Goal: Task Accomplishment & Management: Manage account settings

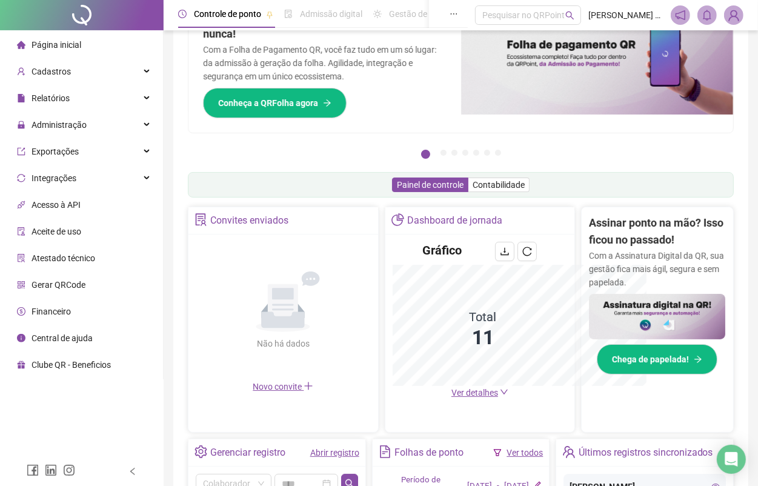
scroll to position [291, 0]
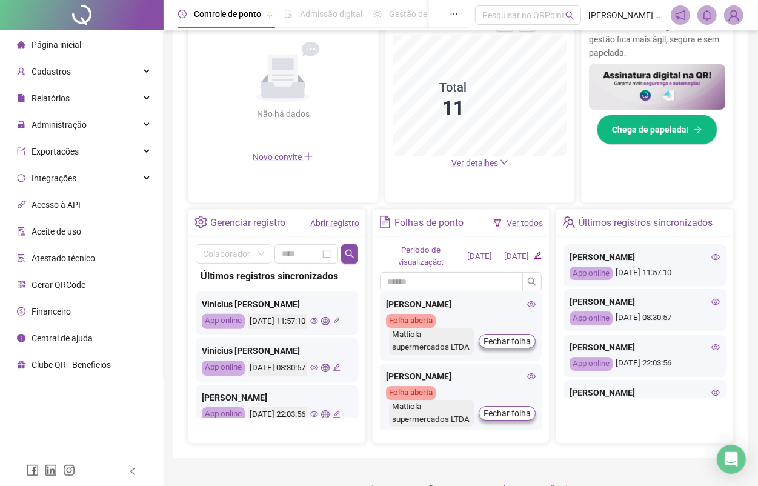
click at [507, 226] on link "Ver todos" at bounding box center [525, 223] width 36 height 10
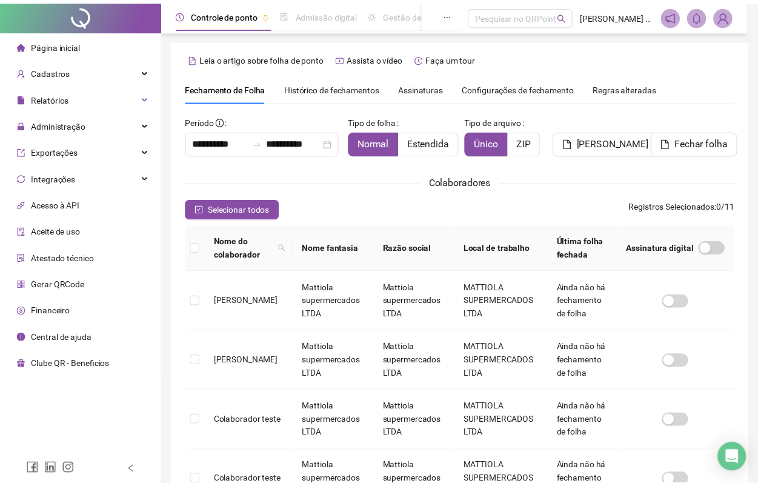
scroll to position [5, 0]
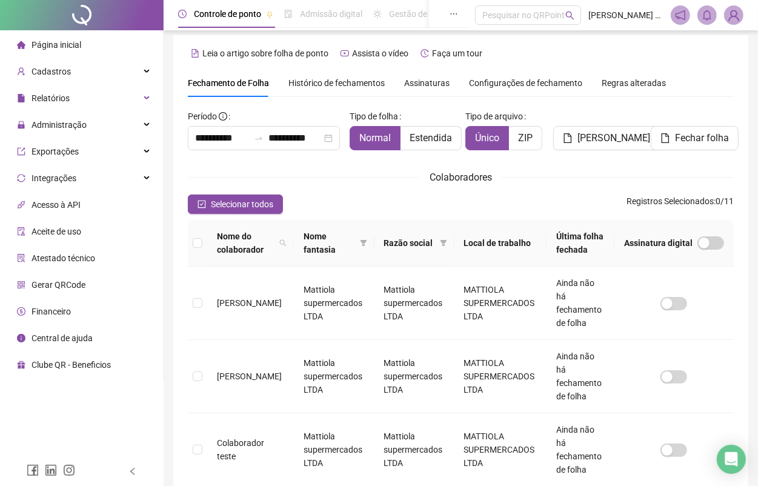
drag, startPoint x: 758, startPoint y: 358, endPoint x: 772, endPoint y: 318, distance: 42.4
click at [758, 318] on html "**********" at bounding box center [379, 238] width 758 height 486
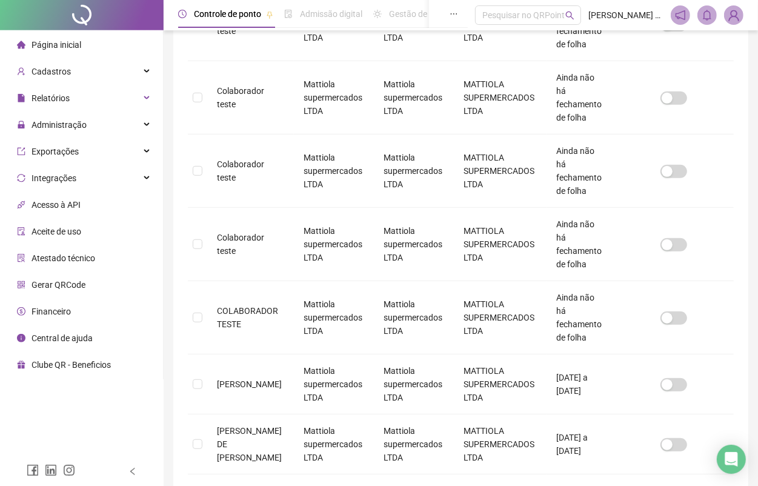
scroll to position [505, 0]
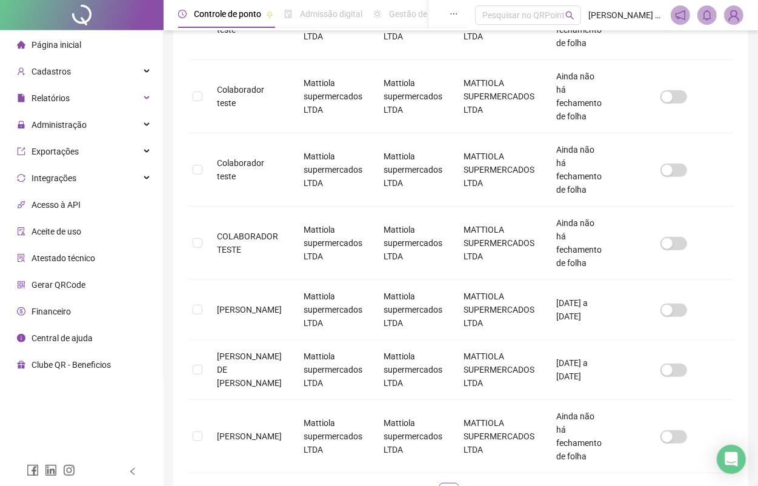
click at [468, 412] on div "Nome do colaborador Nome fantasia Razão social Local de trabalho Última folha f…" at bounding box center [461, 116] width 546 height 792
click at [481, 484] on link "2" at bounding box center [473, 493] width 18 height 18
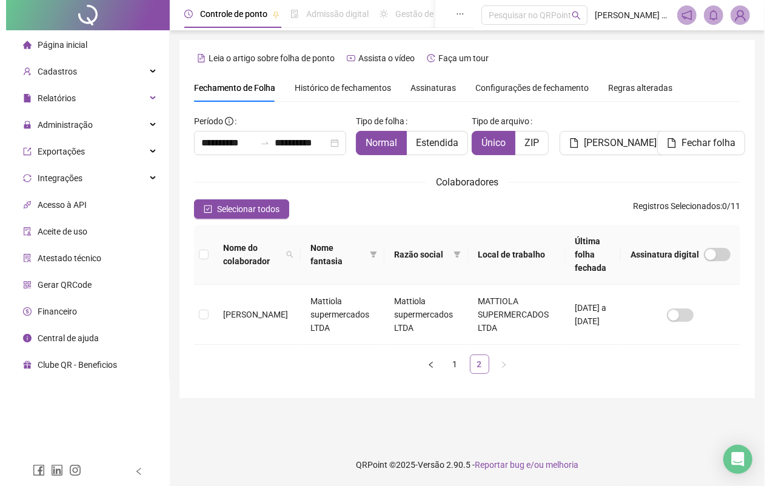
scroll to position [0, 0]
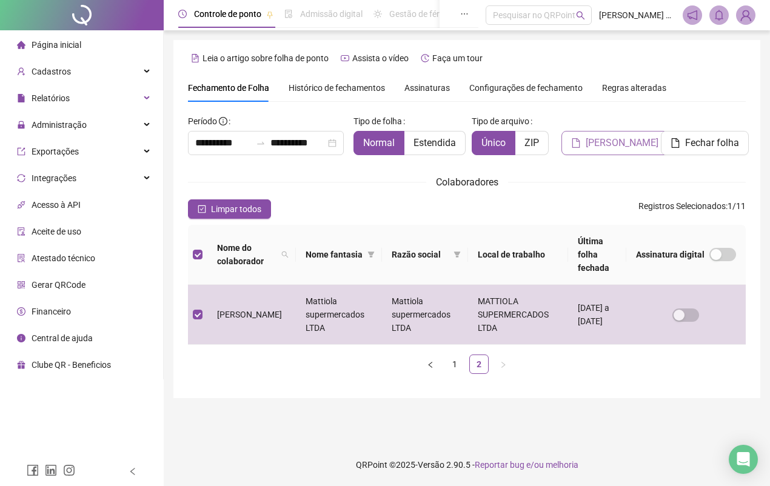
click at [623, 142] on span "[PERSON_NAME]" at bounding box center [622, 143] width 73 height 15
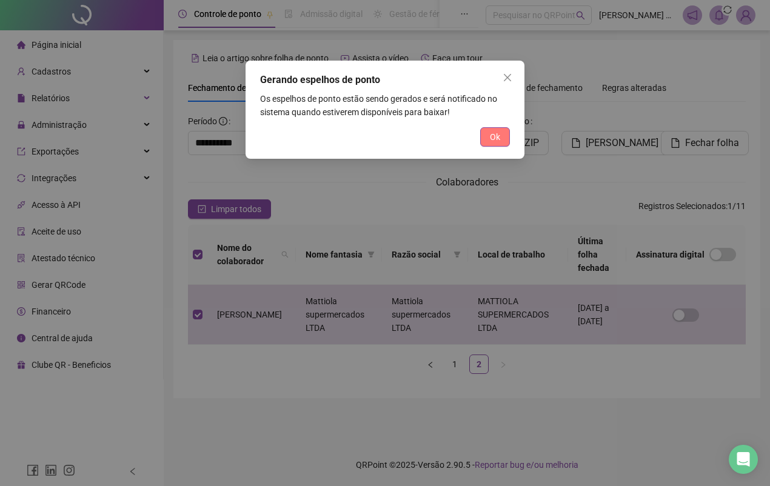
click at [491, 134] on span "Ok" at bounding box center [495, 136] width 10 height 13
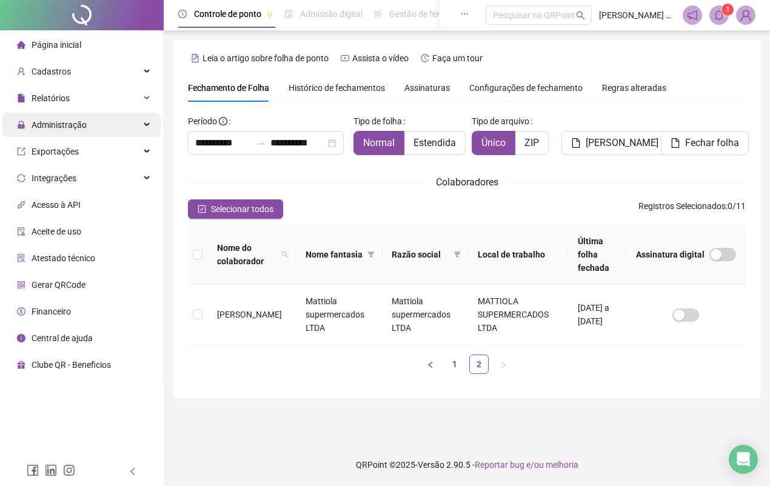
click at [135, 135] on div "Administração" at bounding box center [81, 125] width 158 height 24
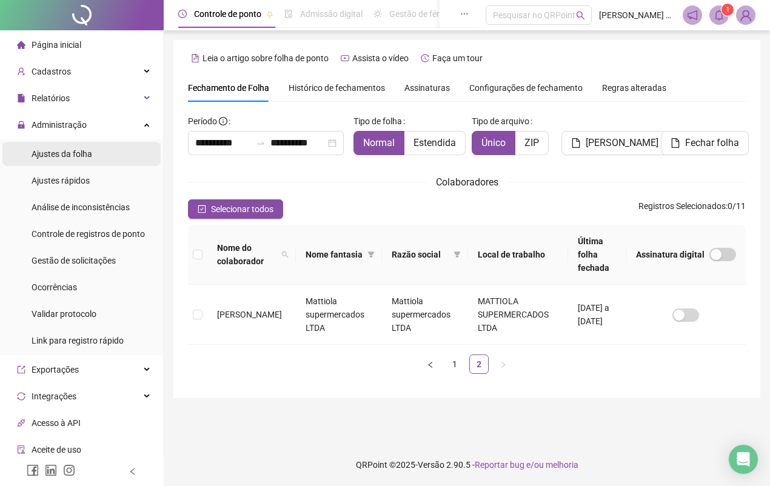
click at [69, 155] on span "Ajustes da folha" at bounding box center [62, 154] width 61 height 10
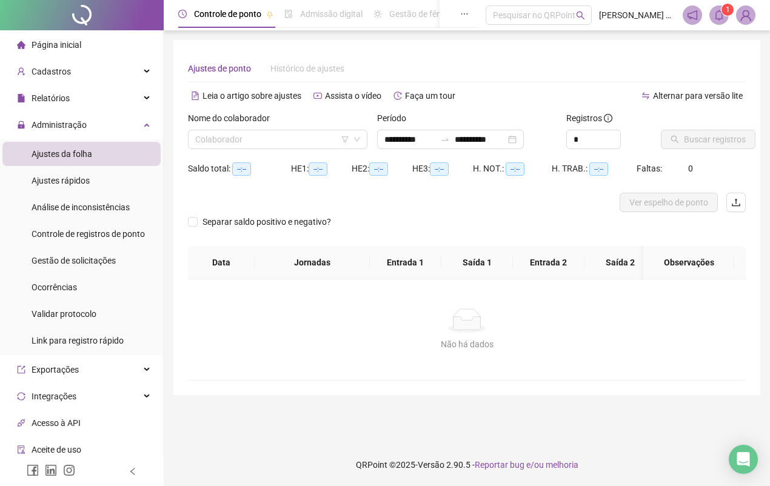
type input "**********"
click at [293, 137] on input "search" at bounding box center [272, 139] width 154 height 18
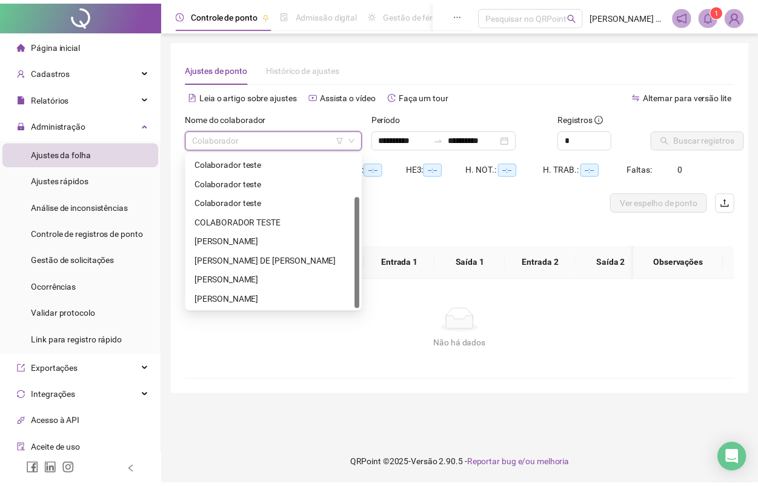
scroll to position [58, 0]
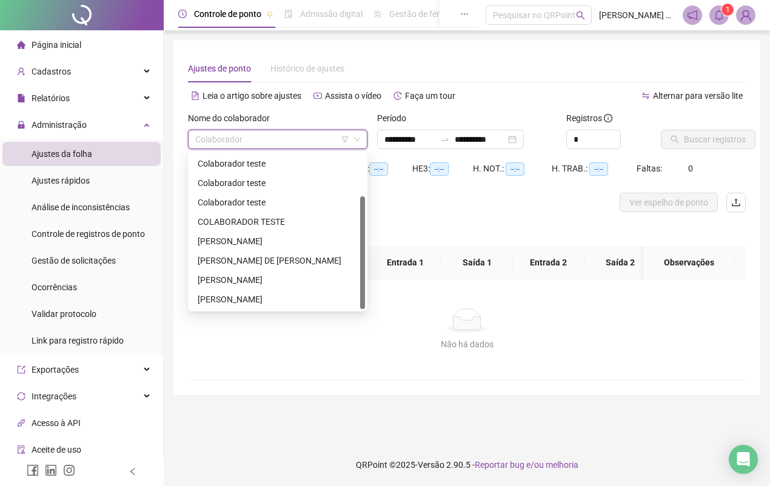
drag, startPoint x: 361, startPoint y: 187, endPoint x: 356, endPoint y: 263, distance: 76.0
click at [356, 263] on div "Colaborador teste [PERSON_NAME] teste Colaborador teste [PERSON_NAME] teste COL…" at bounding box center [277, 231] width 175 height 155
click at [259, 298] on div "[PERSON_NAME]" at bounding box center [278, 299] width 160 height 13
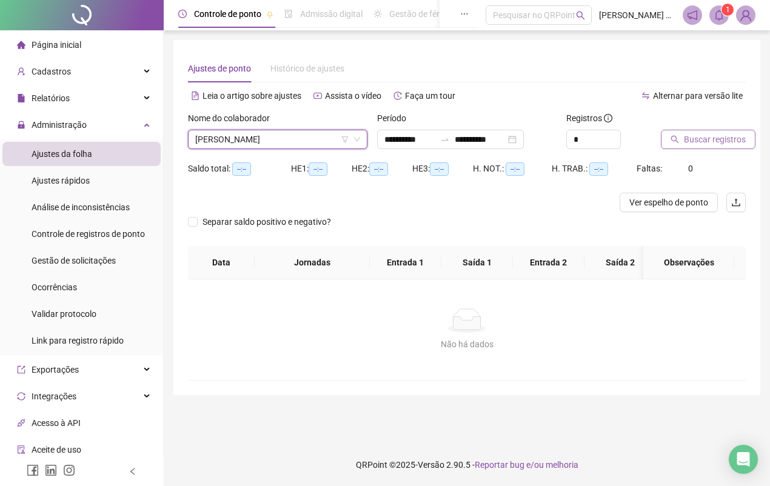
click at [689, 138] on span "Buscar registros" at bounding box center [715, 139] width 62 height 13
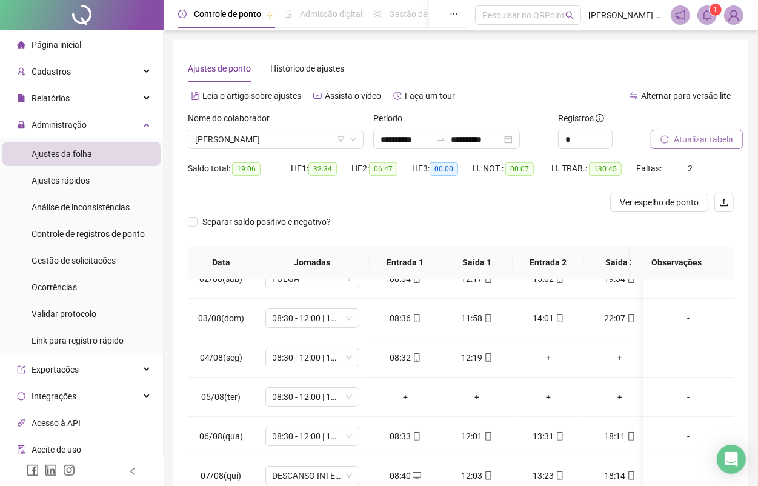
scroll to position [2, 0]
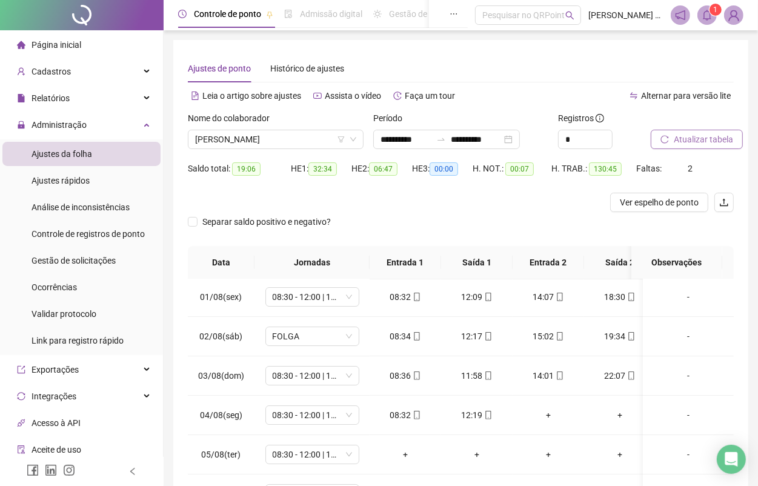
click at [746, 316] on div "**********" at bounding box center [460, 296] width 575 height 513
click at [335, 332] on span "FOLGA" at bounding box center [312, 336] width 79 height 18
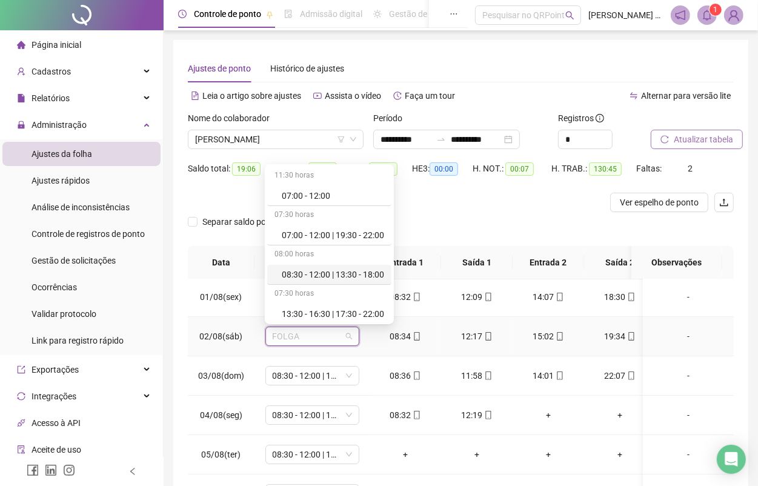
click at [371, 276] on div "08:30 - 12:00 | 13:30 - 18:00" at bounding box center [333, 274] width 102 height 13
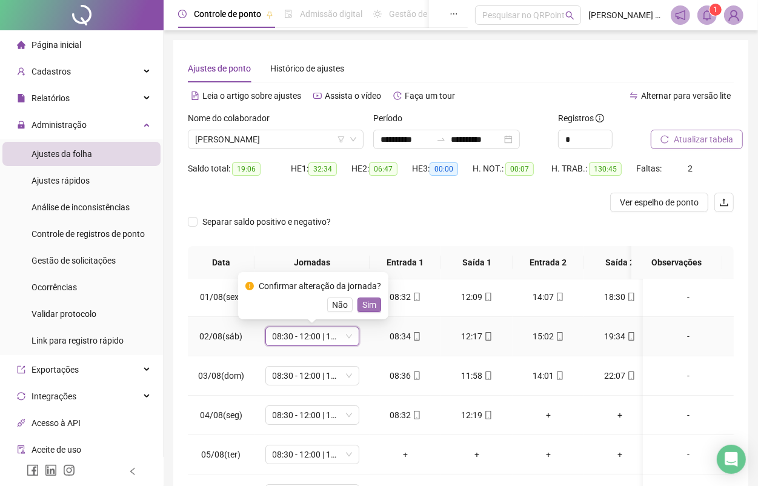
click at [373, 304] on span "Sim" at bounding box center [370, 304] width 14 height 13
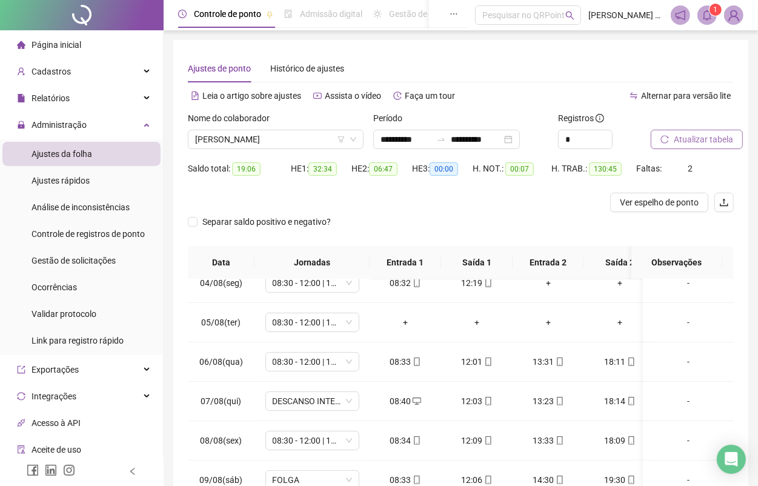
scroll to position [122, 0]
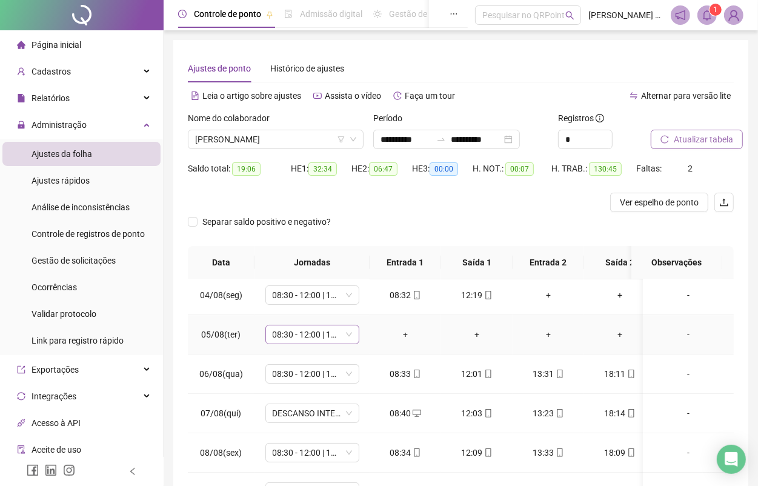
click at [344, 335] on span "08:30 - 12:00 | 13:30 - 18:00" at bounding box center [312, 335] width 79 height 18
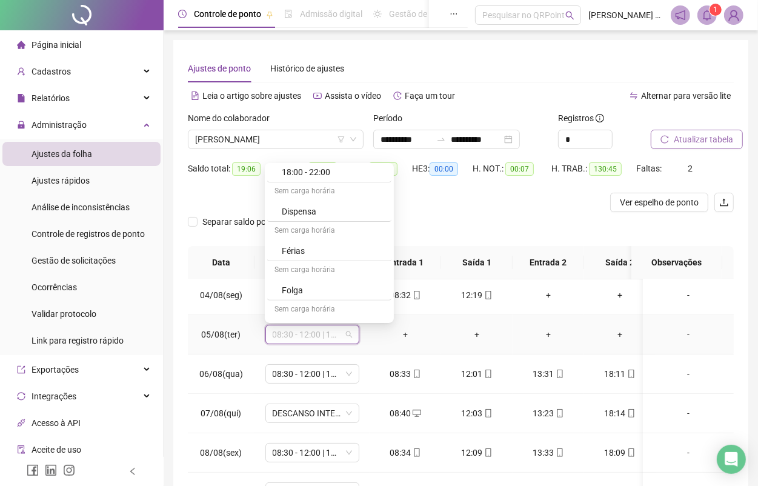
scroll to position [319, 0]
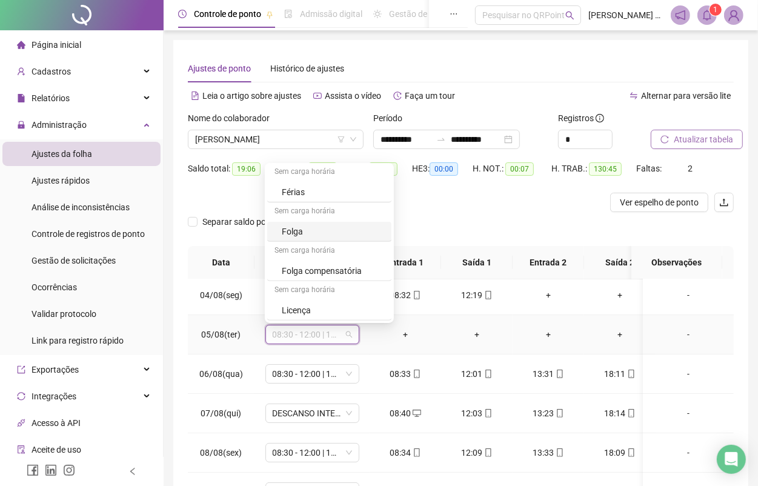
click at [307, 231] on div "Folga" at bounding box center [333, 231] width 102 height 13
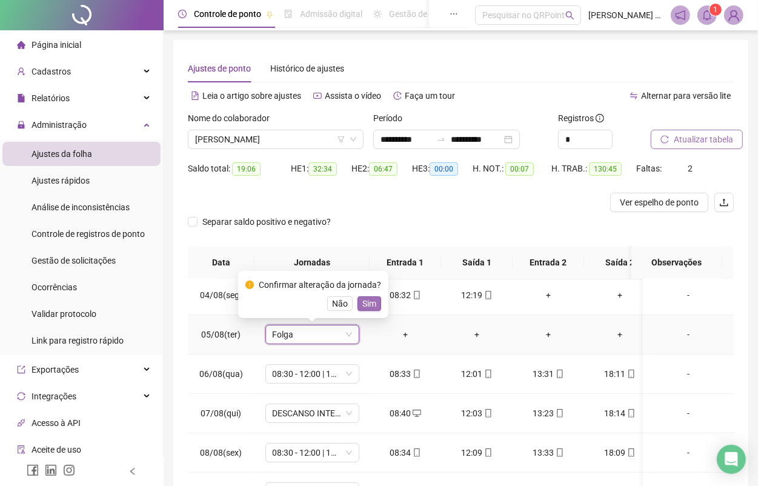
click at [373, 301] on span "Sim" at bounding box center [370, 303] width 14 height 13
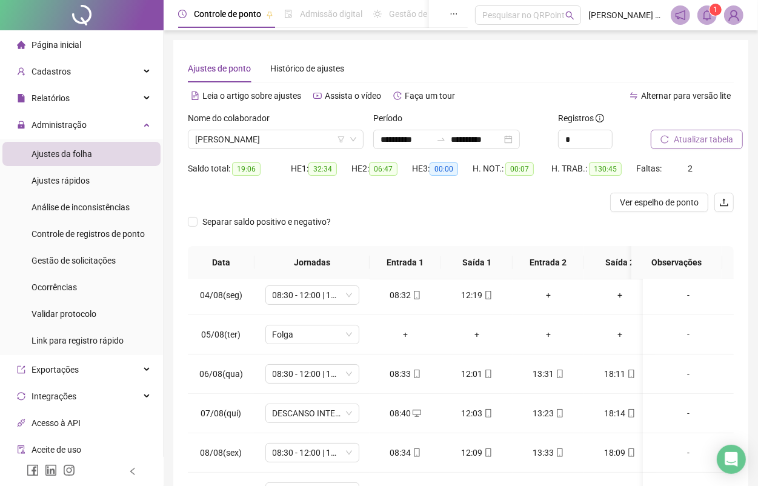
scroll to position [237, 0]
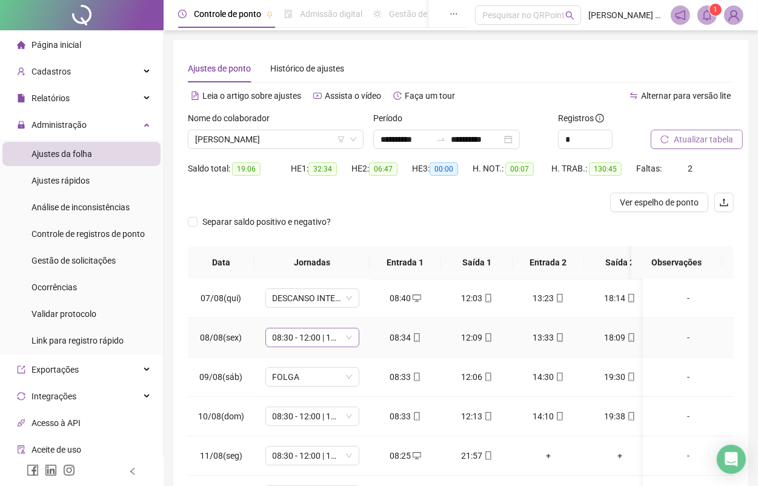
click at [346, 339] on span "08:30 - 12:00 | 13:30 - 18:00" at bounding box center [312, 338] width 79 height 18
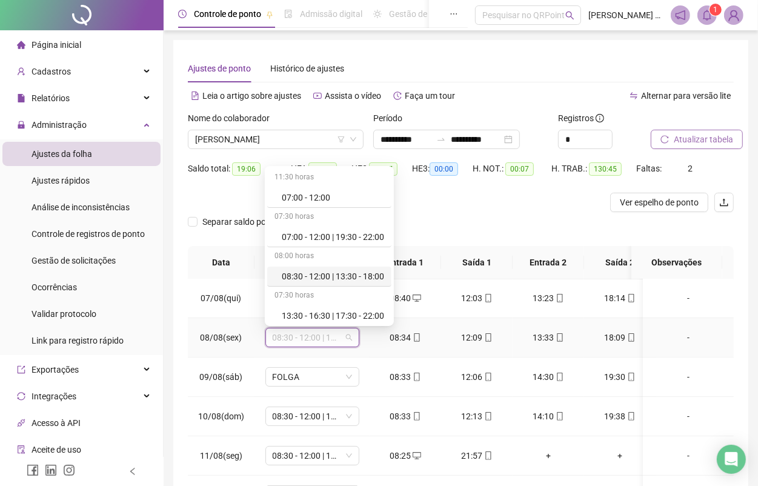
click at [338, 282] on div "08:30 - 12:00 | 13:30 - 18:00" at bounding box center [333, 276] width 102 height 13
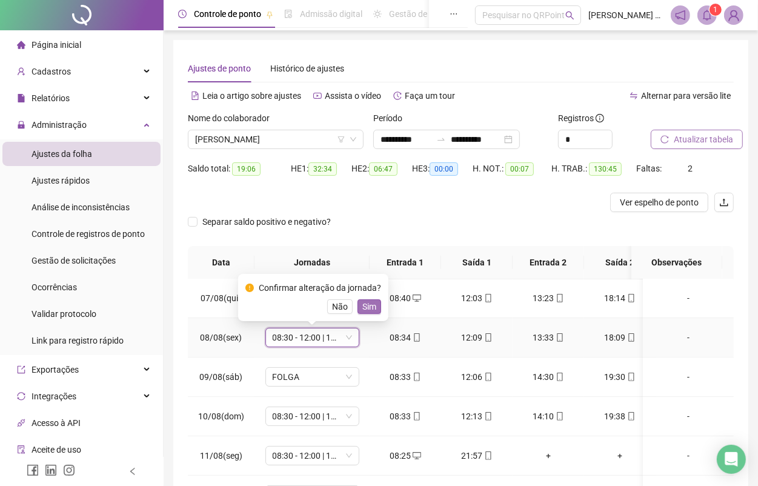
click at [370, 307] on span "Sim" at bounding box center [370, 306] width 14 height 13
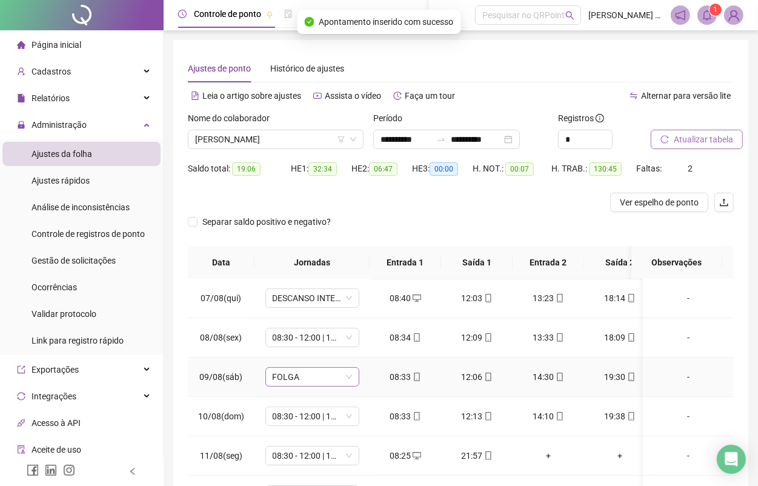
click at [336, 378] on span "FOLGA" at bounding box center [312, 377] width 79 height 18
click at [340, 372] on span "FOLGA" at bounding box center [312, 377] width 79 height 18
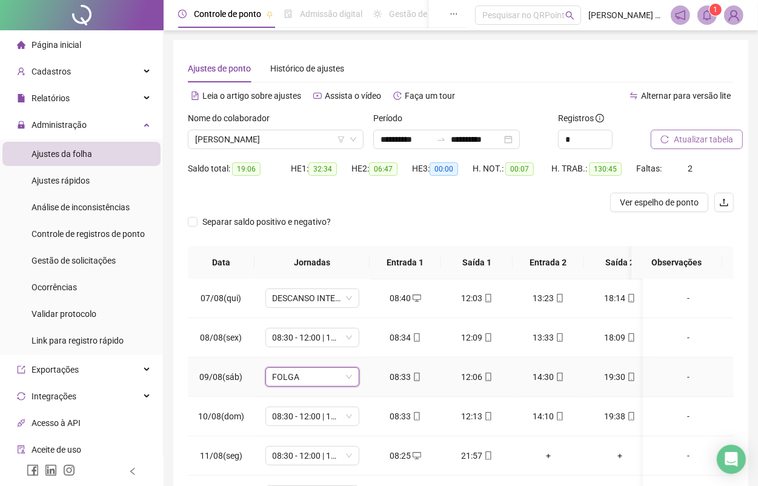
click at [340, 372] on span "FOLGA" at bounding box center [312, 377] width 79 height 18
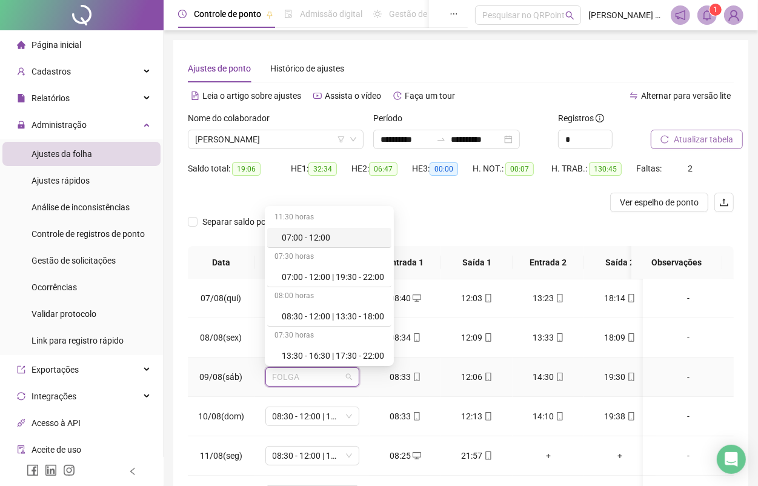
click at [340, 372] on span "FOLGA" at bounding box center [312, 377] width 79 height 18
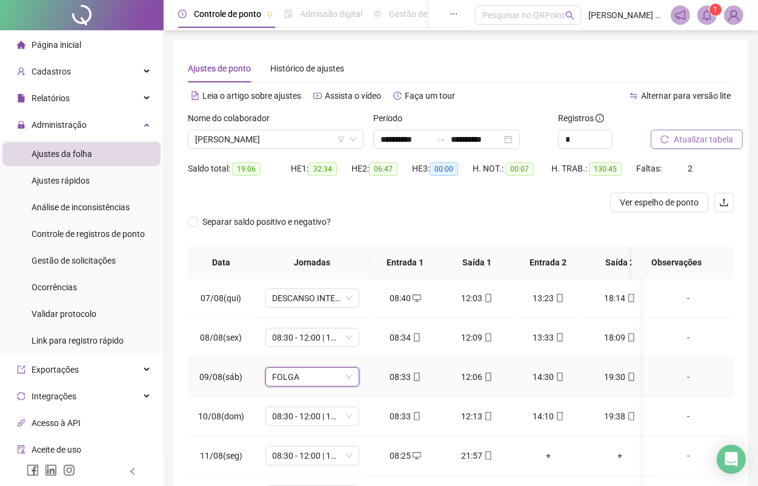
click at [340, 372] on span "FOLGA" at bounding box center [312, 377] width 79 height 18
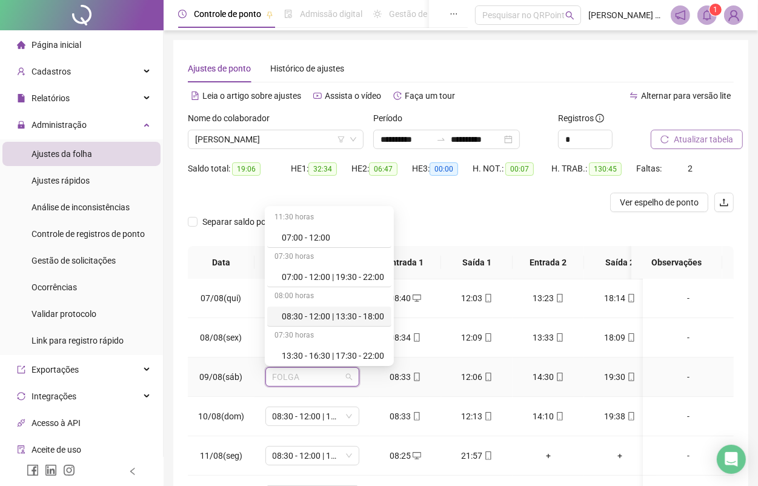
click at [355, 317] on div "08:30 - 12:00 | 13:30 - 18:00" at bounding box center [333, 316] width 102 height 13
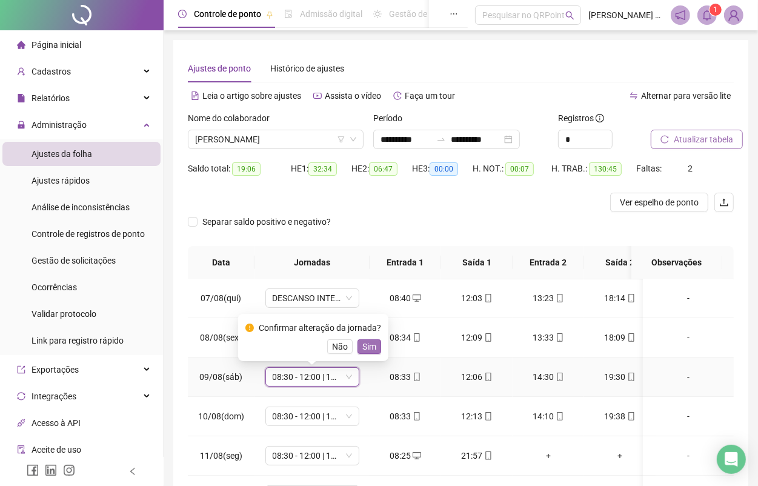
click at [374, 341] on button "Sim" at bounding box center [370, 346] width 24 height 15
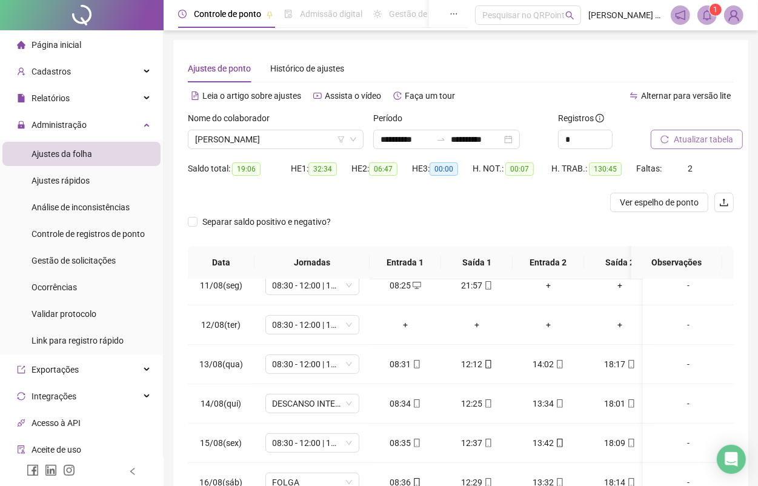
scroll to position [424, 0]
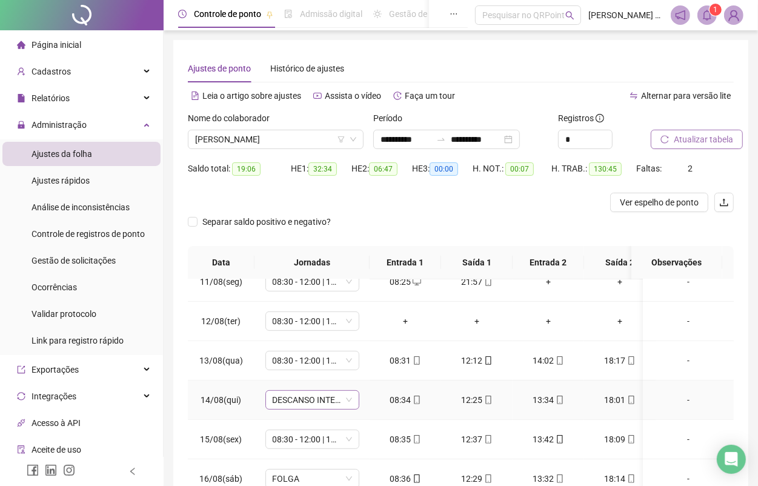
click at [338, 392] on span "DESCANSO INTER-JORNADA" at bounding box center [312, 400] width 79 height 18
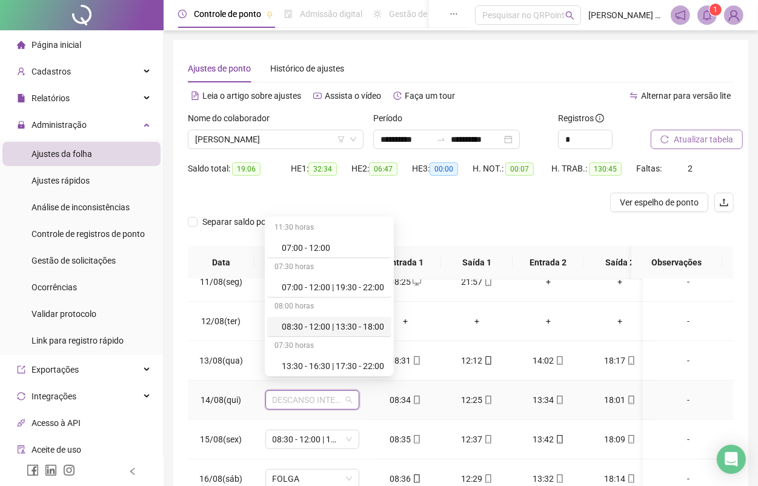
click at [349, 332] on div "08:30 - 12:00 | 13:30 - 18:00" at bounding box center [333, 326] width 102 height 13
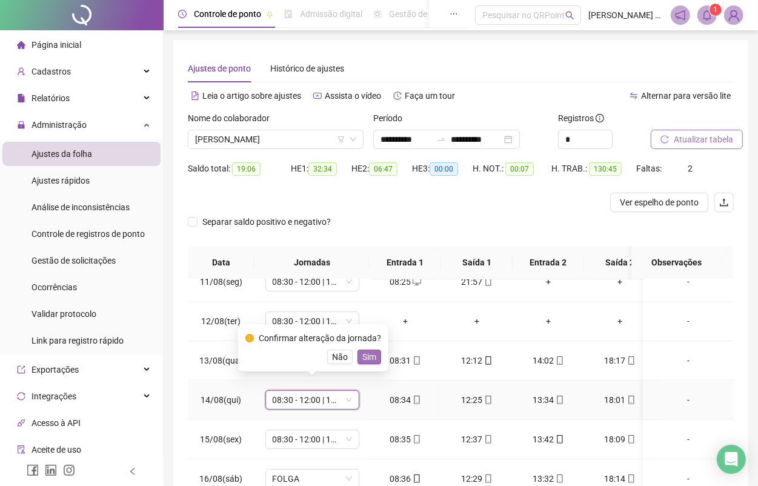
click at [372, 361] on span "Sim" at bounding box center [370, 356] width 14 height 13
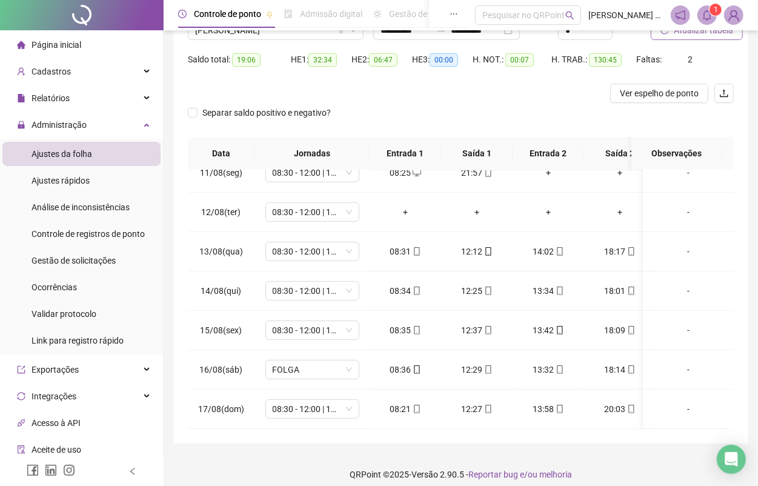
scroll to position [119, 0]
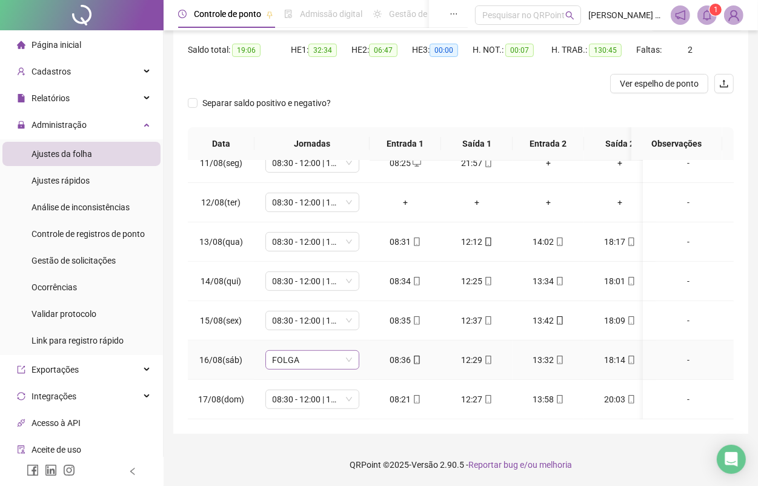
click at [344, 351] on span "FOLGA" at bounding box center [312, 360] width 79 height 18
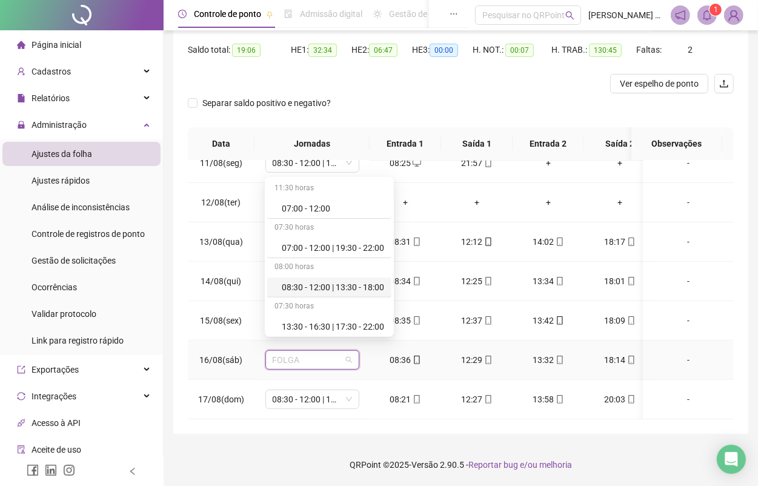
click at [355, 287] on div "08:30 - 12:00 | 13:30 - 18:00" at bounding box center [333, 287] width 102 height 13
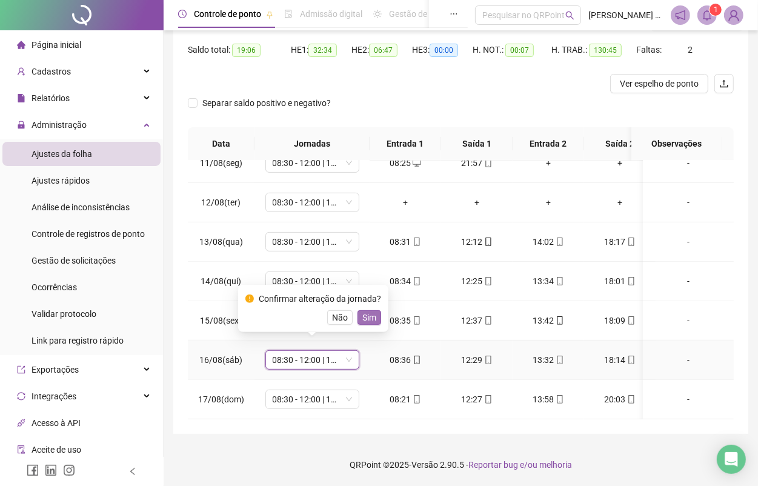
click at [374, 323] on button "Sim" at bounding box center [370, 317] width 24 height 15
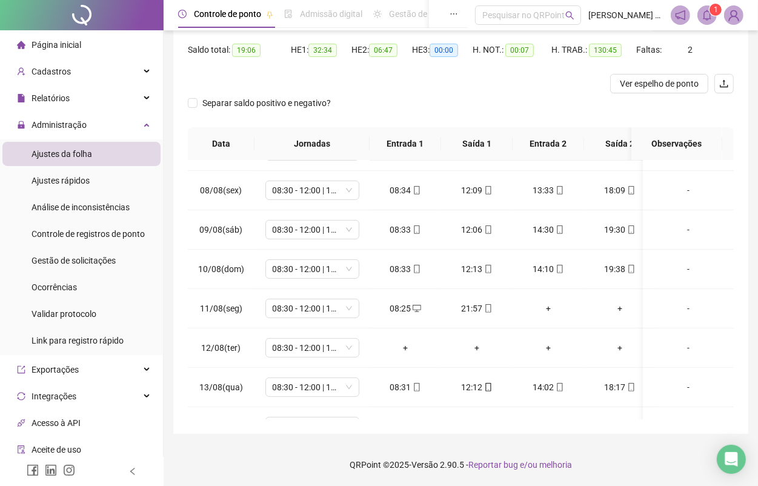
scroll to position [0, 0]
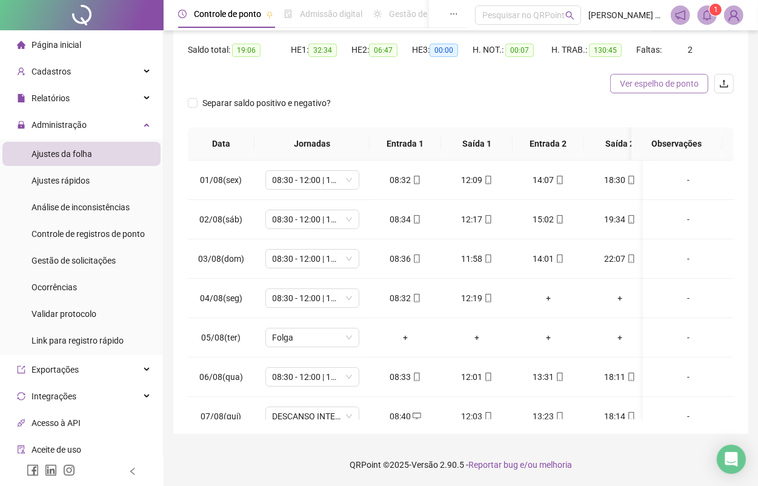
click at [666, 80] on span "Ver espelho de ponto" at bounding box center [659, 83] width 79 height 13
click at [347, 178] on span "08:30 - 12:00 | 13:30 - 18:00" at bounding box center [312, 180] width 79 height 18
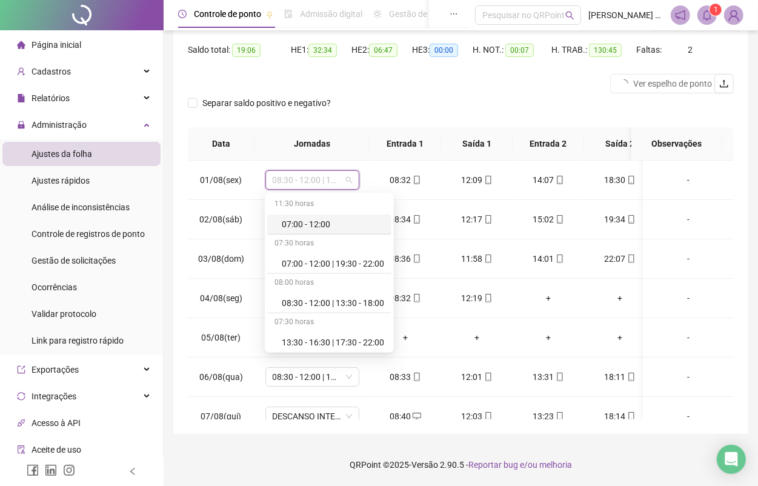
click at [269, 440] on div "**********" at bounding box center [461, 183] width 595 height 605
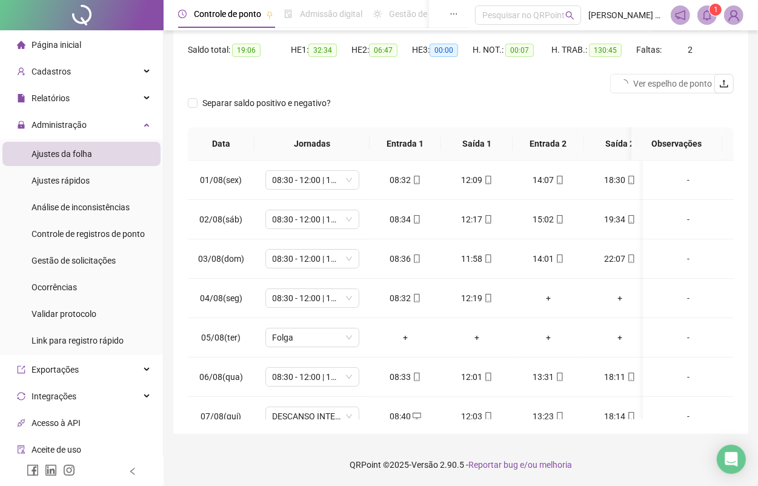
click at [64, 40] on span "Página inicial" at bounding box center [57, 45] width 50 height 10
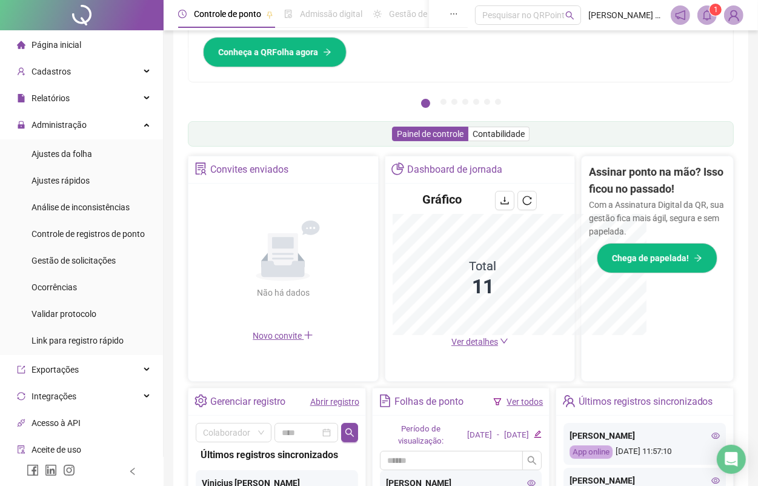
scroll to position [119, 0]
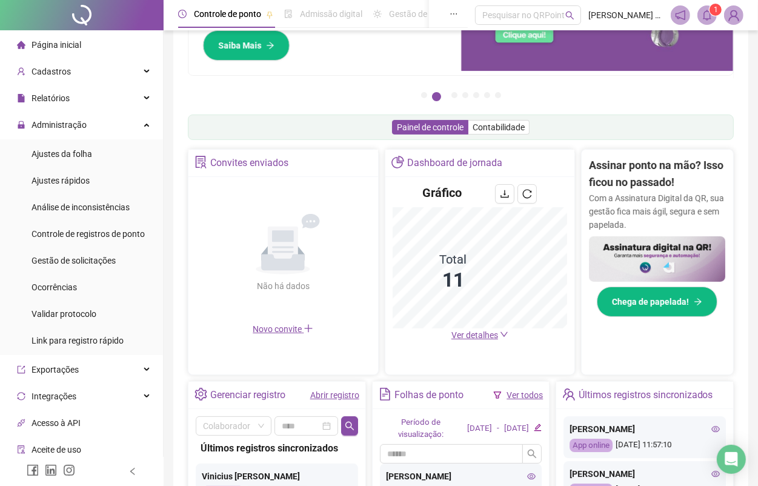
click at [510, 392] on link "Ver todos" at bounding box center [525, 395] width 36 height 10
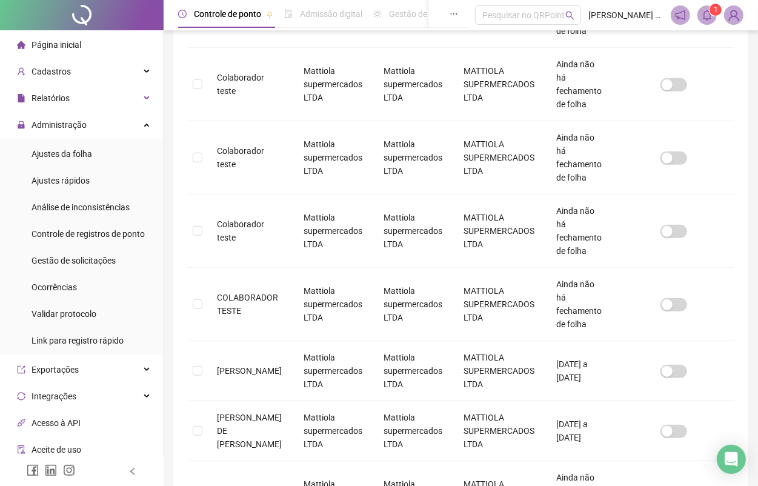
scroll to position [441, 0]
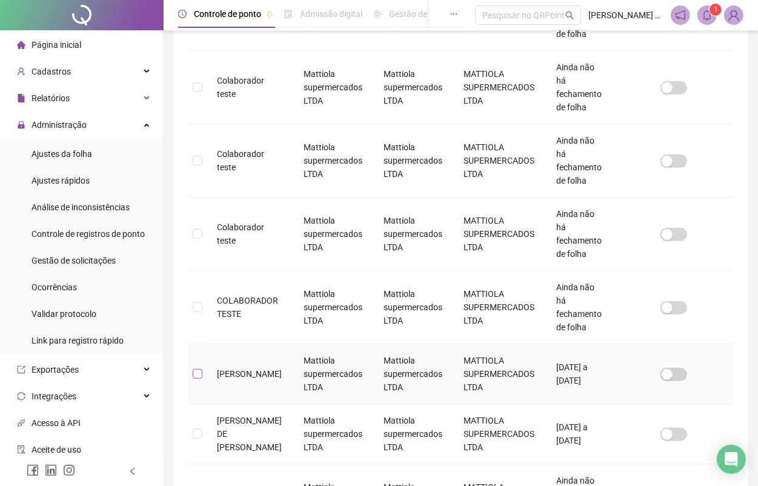
click at [200, 367] on label at bounding box center [198, 373] width 10 height 13
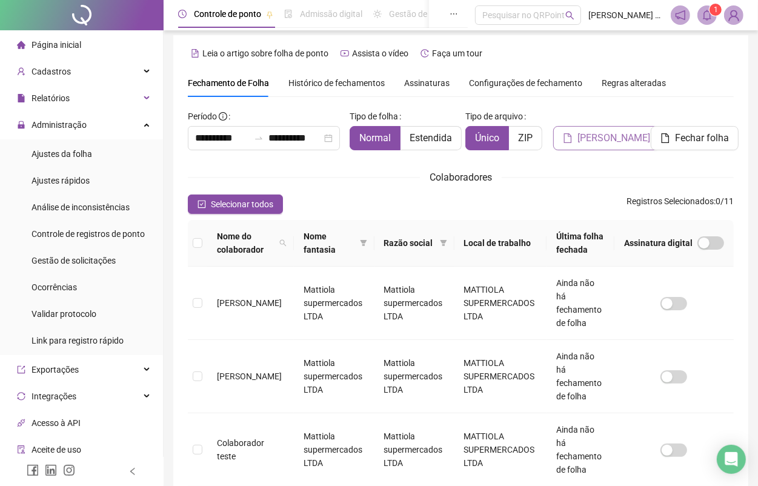
click at [603, 134] on span "[PERSON_NAME]" at bounding box center [614, 138] width 73 height 15
click at [597, 143] on span "[PERSON_NAME]" at bounding box center [614, 138] width 73 height 15
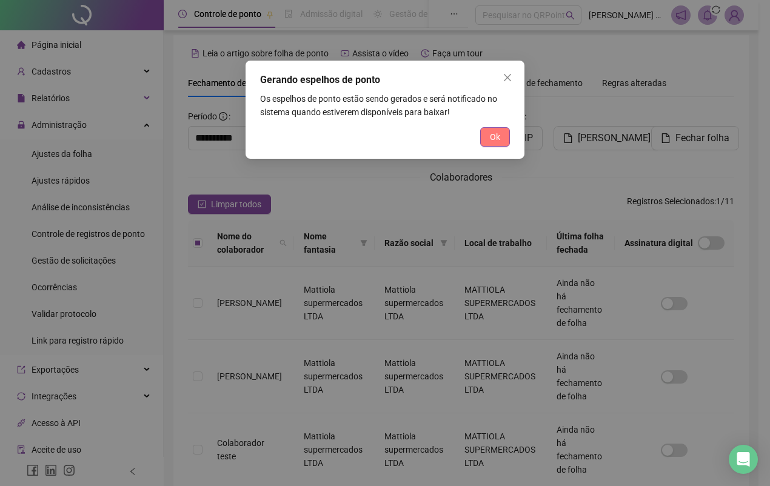
click at [492, 138] on span "Ok" at bounding box center [495, 136] width 10 height 13
